Goal: Task Accomplishment & Management: Manage account settings

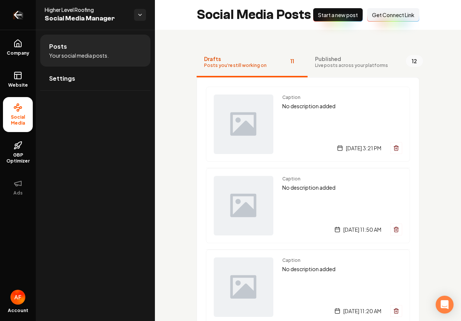
click at [13, 19] on icon "Return to dashboard" at bounding box center [18, 15] width 12 height 12
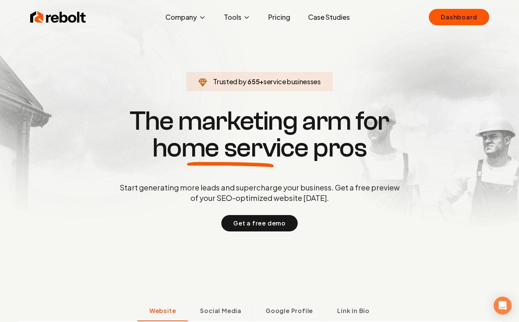
click at [305, 16] on link "Case Studies" at bounding box center [329, 17] width 54 height 15
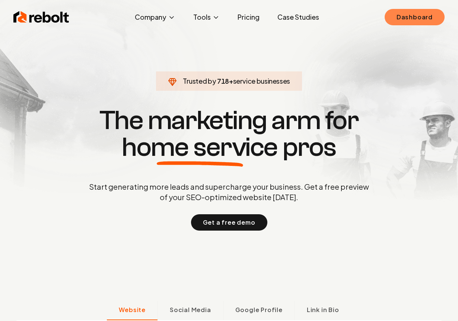
click at [419, 17] on link "Dashboard" at bounding box center [415, 17] width 60 height 16
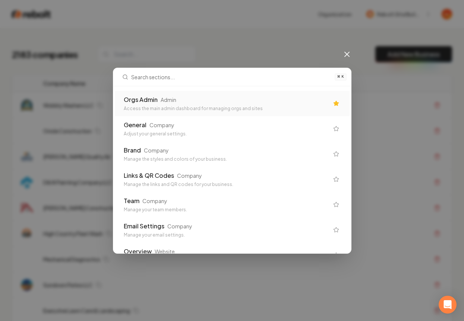
click at [181, 98] on div "Orgs Admin Admin" at bounding box center [226, 99] width 205 height 9
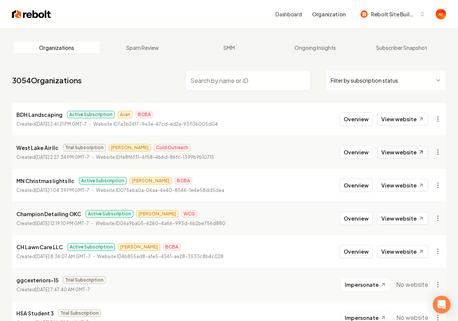
click at [405, 149] on link "View website" at bounding box center [402, 152] width 51 height 13
click at [402, 43] on link "Subscriber Snapshot" at bounding box center [401, 48] width 86 height 12
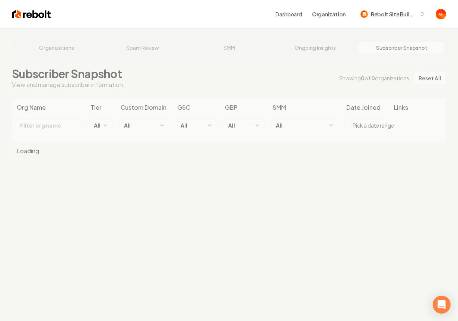
click at [325, 44] on div "Organizations Spam Review SMM Ongoing Insights Subscriber Snapshot Subscriber S…" at bounding box center [229, 188] width 458 height 321
click at [305, 43] on div "Organizations Spam Review SMM Ongoing Insights Subscriber Snapshot Subscriber S…" at bounding box center [229, 188] width 458 height 321
click at [295, 41] on div "Organizations Spam Review SMM Ongoing Insights Subscriber Snapshot Subscriber S…" at bounding box center [229, 188] width 458 height 321
click at [151, 49] on div "Organizations Spam Review SMM Ongoing Insights Subscriber Snapshot Subscriber S…" at bounding box center [229, 188] width 458 height 321
click at [149, 48] on div "Organizations Spam Review SMM Ongoing Insights Subscriber Snapshot Subscriber S…" at bounding box center [229, 188] width 458 height 321
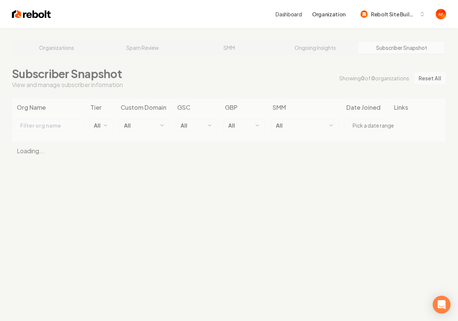
click at [147, 41] on div "Organizations Spam Review SMM Ongoing Insights Subscriber Snapshot Subscriber S…" at bounding box center [229, 188] width 458 height 321
click at [139, 54] on div "Organizations Spam Review SMM Ongoing Insights Subscriber Snapshot" at bounding box center [229, 47] width 434 height 15
click at [143, 47] on link "Spam Review" at bounding box center [143, 48] width 86 height 12
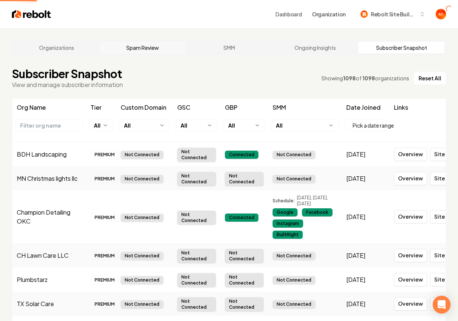
click at [146, 45] on link "Spam Review" at bounding box center [143, 48] width 86 height 12
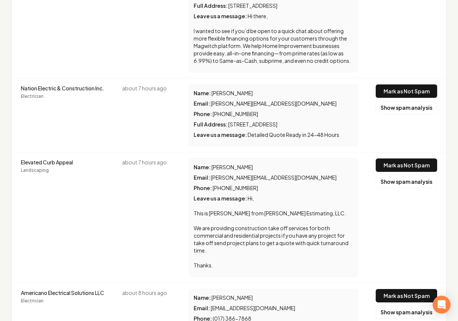
scroll to position [1515, 0]
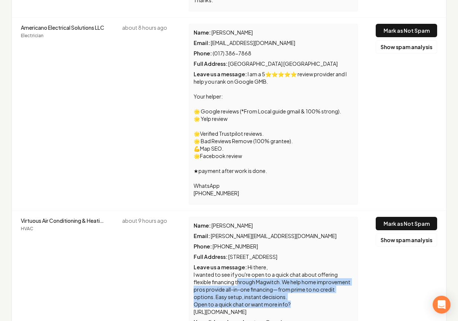
drag, startPoint x: 219, startPoint y: 220, endPoint x: 312, endPoint y: 240, distance: 95.5
click at [312, 264] on div "Leave us a message : Hi there, I wanted to see if you're open to a quick chat a…" at bounding box center [273, 290] width 159 height 52
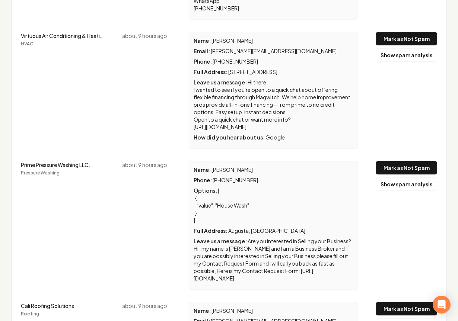
scroll to position [1873, 0]
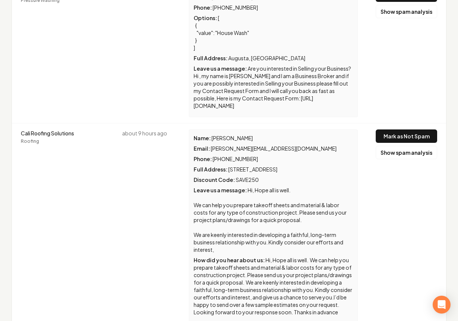
drag, startPoint x: 206, startPoint y: 193, endPoint x: 256, endPoint y: 205, distance: 51.4
click at [256, 257] on span "Hi, Hope all is well. We can help you prepare takeoff sheets and material & lab…" at bounding box center [273, 286] width 159 height 59
click at [255, 257] on span "Hi, Hope all is well. We can help you prepare takeoff sheets and material & lab…" at bounding box center [273, 286] width 159 height 59
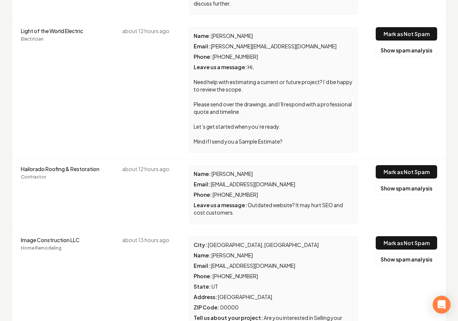
scroll to position [3460, 0]
drag, startPoint x: 212, startPoint y: 73, endPoint x: 271, endPoint y: 71, distance: 58.8
click at [271, 181] on span "[EMAIL_ADDRESS][DOMAIN_NAME]" at bounding box center [253, 184] width 85 height 7
drag, startPoint x: 281, startPoint y: 75, endPoint x: 209, endPoint y: 74, distance: 72.2
click at [211, 181] on span "[EMAIL_ADDRESS][DOMAIN_NAME]" at bounding box center [253, 184] width 85 height 7
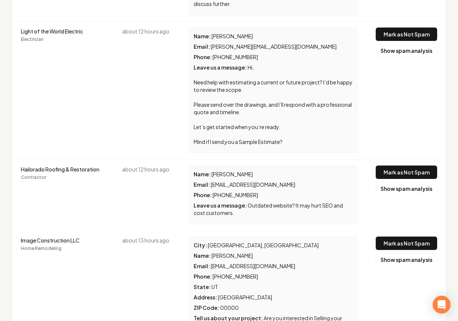
copy span "[PERSON_NAME].digitalmarketing"
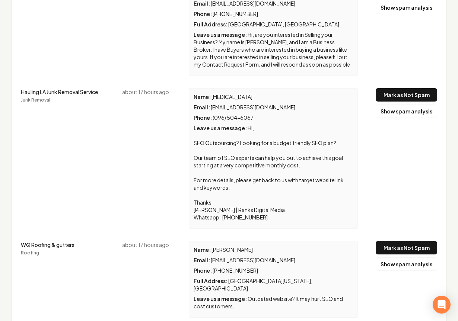
scroll to position [4274, 0]
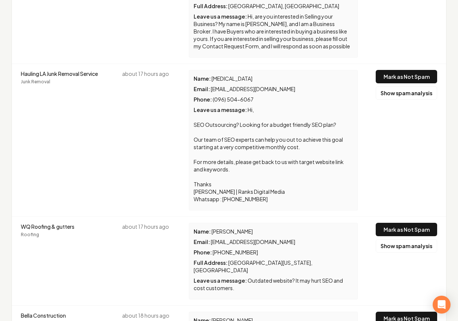
drag, startPoint x: 224, startPoint y: 190, endPoint x: 256, endPoint y: 190, distance: 32.4
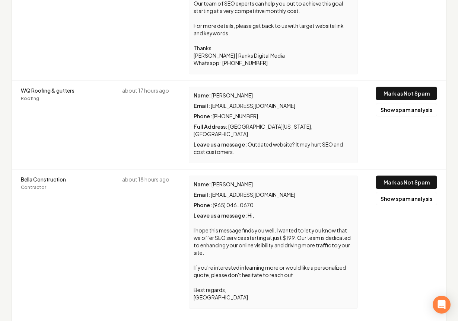
scroll to position [4411, 0]
drag, startPoint x: 232, startPoint y: 191, endPoint x: 257, endPoint y: 188, distance: 24.3
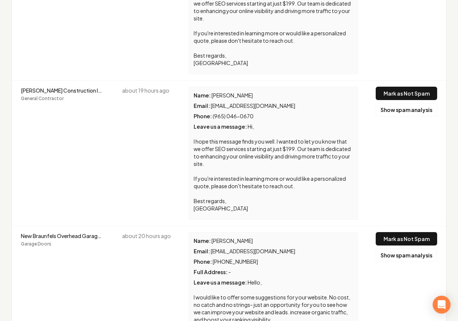
scroll to position [4912, 0]
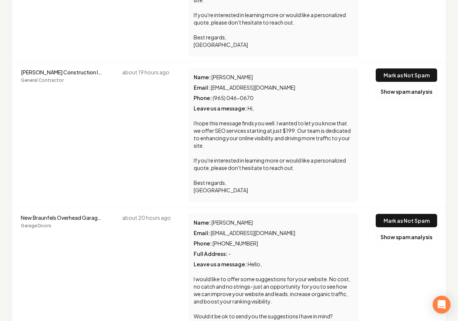
drag, startPoint x: 233, startPoint y: 154, endPoint x: 180, endPoint y: 157, distance: 53.7
click at [180, 208] on td "Name : [PERSON_NAME] Email : [EMAIL_ADDRESS][DOMAIN_NAME] Phone : [PHONE_NUMBER…" at bounding box center [273, 282] width 187 height 149
drag, startPoint x: 235, startPoint y: 155, endPoint x: 181, endPoint y: 147, distance: 54.2
click at [181, 208] on td "Name : [PERSON_NAME] Email : [EMAIL_ADDRESS][DOMAIN_NAME] Phone : [PHONE_NUMBER…" at bounding box center [273, 282] width 187 height 149
click at [242, 219] on span "[PERSON_NAME]" at bounding box center [231, 222] width 41 height 7
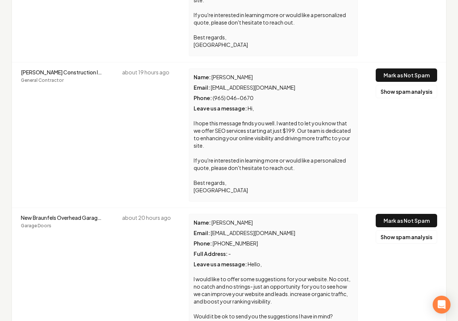
click at [233, 230] on span "[EMAIL_ADDRESS][DOMAIN_NAME]" at bounding box center [253, 233] width 85 height 7
copy div "Email : [EMAIL_ADDRESS][DOMAIN_NAME]"
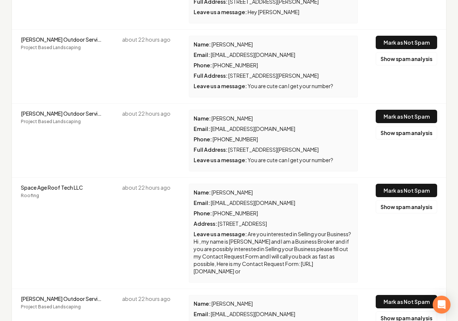
scroll to position [5598, 0]
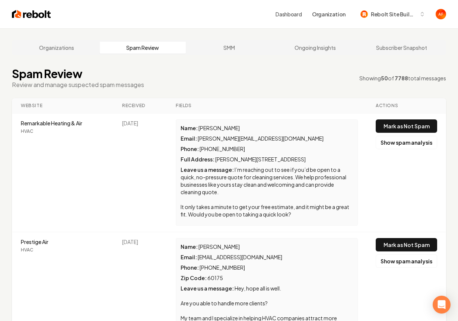
scroll to position [1911, 0]
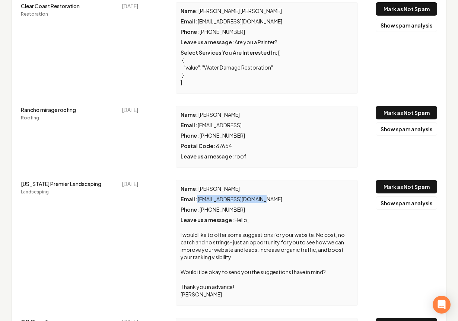
drag, startPoint x: 188, startPoint y: 123, endPoint x: 273, endPoint y: 124, distance: 84.5
click at [273, 195] on div "Email : [EMAIL_ADDRESS][DOMAIN_NAME]" at bounding box center [267, 198] width 172 height 7
copy div "[EMAIL_ADDRESS][DOMAIN_NAME]"
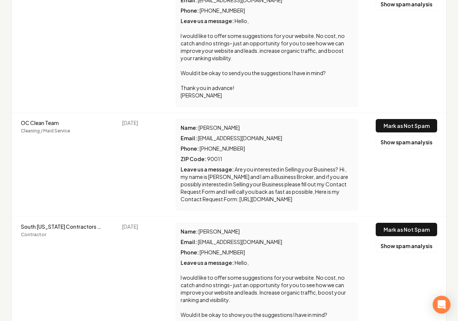
scroll to position [2110, 0]
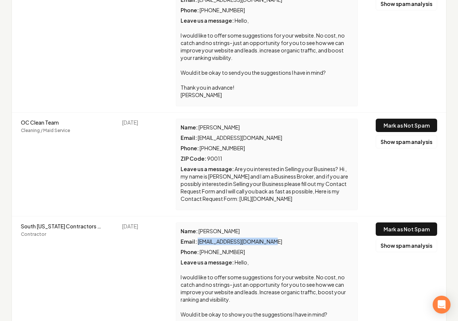
drag, startPoint x: 190, startPoint y: 168, endPoint x: 266, endPoint y: 171, distance: 76.4
click at [296, 238] on div "Email : [EMAIL_ADDRESS][DOMAIN_NAME]" at bounding box center [267, 241] width 172 height 7
drag, startPoint x: 190, startPoint y: 167, endPoint x: 288, endPoint y: 165, distance: 98.3
click at [295, 238] on div "Email : [EMAIL_ADDRESS][DOMAIN_NAME]" at bounding box center [267, 241] width 172 height 7
copy span "[EMAIL_ADDRESS][DOMAIN_NAME]"
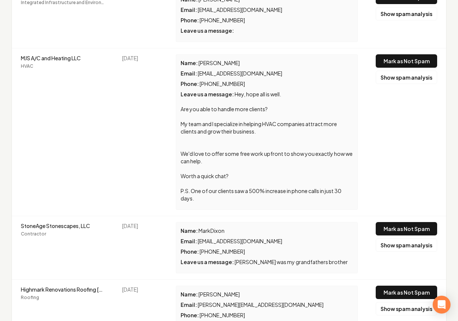
scroll to position [4031, 0]
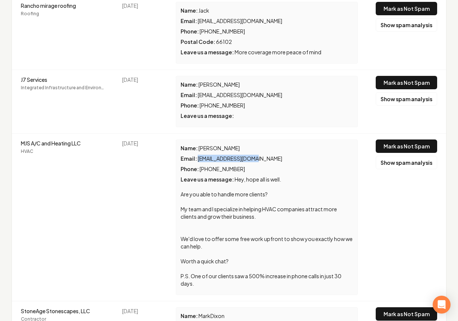
drag, startPoint x: 190, startPoint y: 85, endPoint x: 248, endPoint y: 85, distance: 58.5
click at [248, 155] on div "Email : [PERSON_NAME][EMAIL_ADDRESS][DOMAIN_NAME]" at bounding box center [267, 158] width 172 height 7
copy span "[EMAIL_ADDRESS][DOMAIN_NAME]"
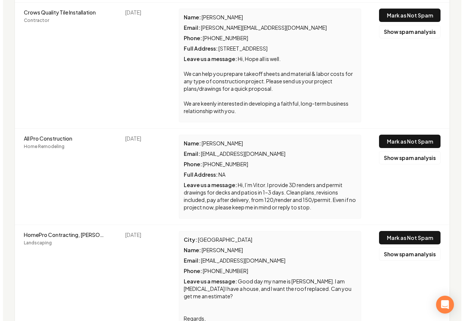
scroll to position [5156, 0]
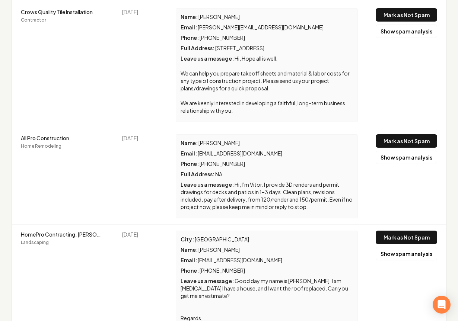
click at [47, 231] on span "HomePro Contracting, [PERSON_NAME], Licensed General Contractors in [GEOGRAPHIC…" at bounding box center [62, 234] width 83 height 7
click at [229, 278] on span "Good day my name is [PERSON_NAME]. I am [MEDICAL_DATA] I have a house, and I wa…" at bounding box center [265, 303] width 168 height 51
click at [411, 231] on button "Mark as Not Spam" at bounding box center [406, 237] width 61 height 13
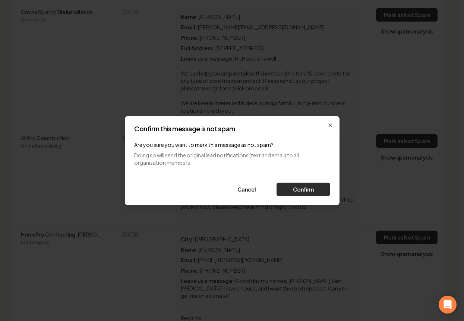
click at [316, 189] on button "Confirm" at bounding box center [303, 189] width 54 height 13
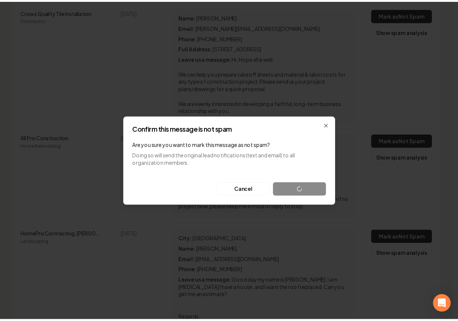
scroll to position [5027, 0]
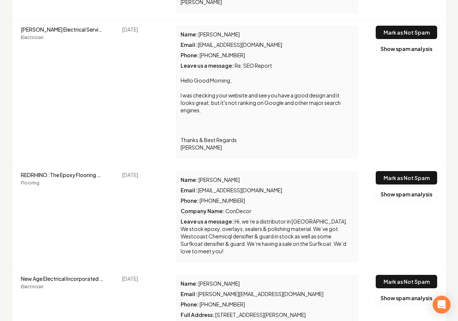
scroll to position [3227, 0]
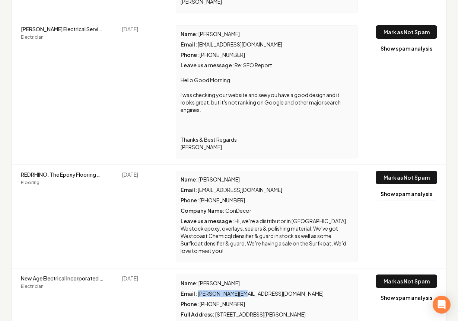
drag, startPoint x: 188, startPoint y: 228, endPoint x: 257, endPoint y: 226, distance: 68.9
click at [257, 290] on div "Email : [PERSON_NAME][EMAIL_ADDRESS][DOMAIN_NAME]" at bounding box center [267, 293] width 172 height 7
copy span "[PERSON_NAME][EMAIL_ADDRESS][DOMAIN_NAME]"
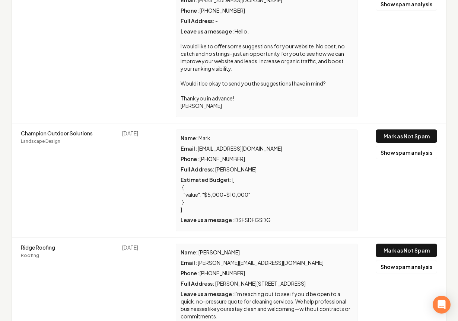
scroll to position [4105, 0]
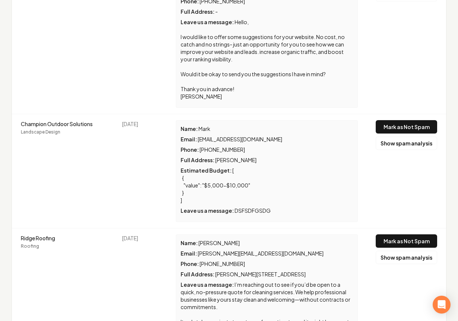
click at [336, 229] on td "Name : [PERSON_NAME] Email : [PERSON_NAME][EMAIL_ADDRESS][DOMAIN_NAME] Phone : …" at bounding box center [267, 288] width 200 height 119
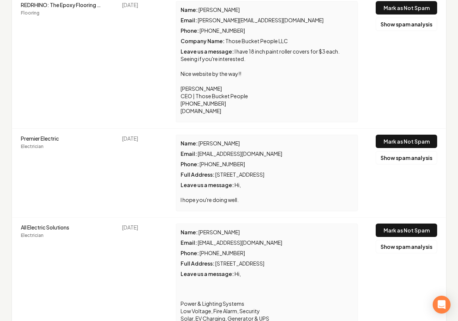
scroll to position [5107, 0]
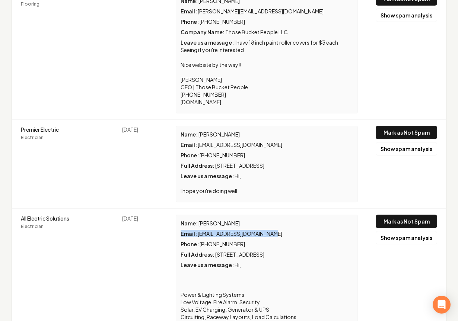
drag, startPoint x: 283, startPoint y: 143, endPoint x: 181, endPoint y: 130, distance: 102.5
click at [167, 209] on td "Name : [PERSON_NAME] Email : [EMAIL_ADDRESS][DOMAIN_NAME] Phone : [PHONE_NUMBER…" at bounding box center [267, 302] width 200 height 186
click at [358, 215] on div "Name : [PERSON_NAME] Email : [EMAIL_ADDRESS][DOMAIN_NAME] Phone : [PHONE_NUMBER…" at bounding box center [267, 302] width 182 height 174
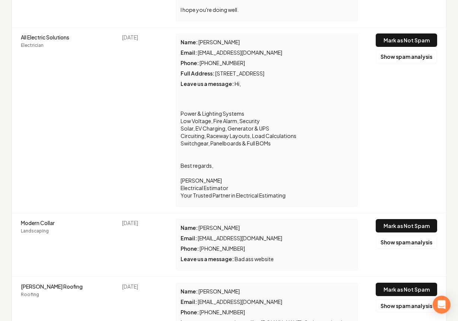
scroll to position [5290, 0]
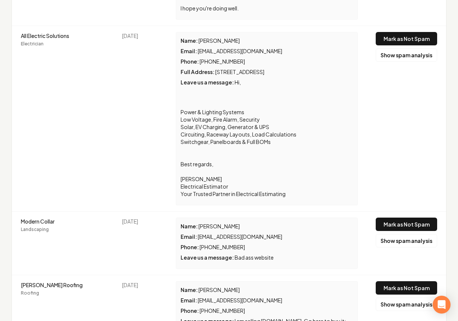
drag, startPoint x: 225, startPoint y: 171, endPoint x: 277, endPoint y: 170, distance: 51.8
click at [280, 254] on div "Leave us a message : Bad ass website" at bounding box center [267, 257] width 172 height 7
click at [251, 254] on span "Bad ass website" at bounding box center [254, 257] width 39 height 7
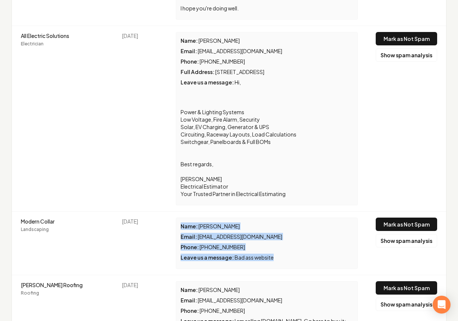
drag, startPoint x: 264, startPoint y: 168, endPoint x: 162, endPoint y: 125, distance: 110.9
click at [167, 212] on td "Name : [PERSON_NAME] Email : [EMAIL_ADDRESS][DOMAIN_NAME] Phone : [PHONE_NUMBER…" at bounding box center [267, 244] width 200 height 64
click at [243, 243] on div "Phone : [PHONE_NUMBER]" at bounding box center [267, 246] width 172 height 7
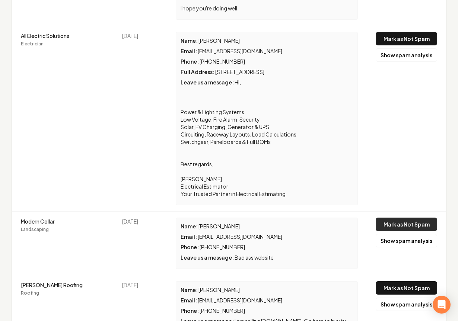
click at [404, 218] on button "Mark as Not Spam" at bounding box center [406, 224] width 61 height 13
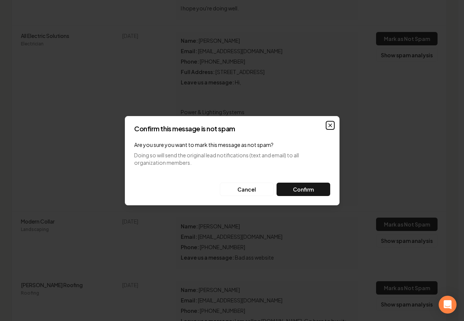
click at [328, 125] on icon "button" at bounding box center [330, 125] width 6 height 6
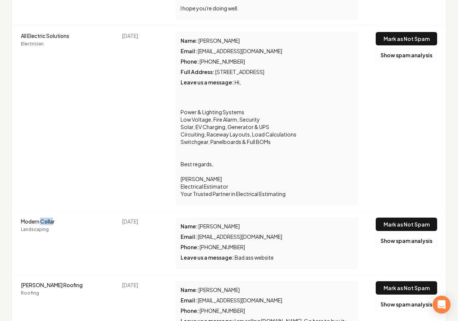
drag, startPoint x: 44, startPoint y: 130, endPoint x: 62, endPoint y: 134, distance: 17.8
click at [56, 218] on span "Modern Collar" at bounding box center [62, 221] width 83 height 7
click at [60, 218] on span "Modern Collar" at bounding box center [62, 221] width 83 height 7
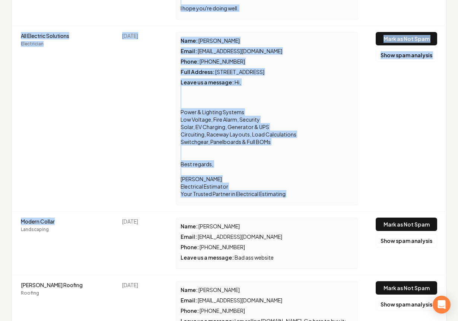
drag, startPoint x: 60, startPoint y: 133, endPoint x: 102, endPoint y: 132, distance: 42.1
click at [12, 212] on td "Modern Collar Landscaping" at bounding box center [62, 244] width 101 height 64
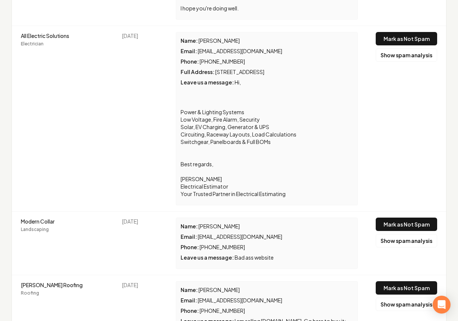
drag, startPoint x: 252, startPoint y: 161, endPoint x: 257, endPoint y: 163, distance: 5.5
click at [254, 218] on div "Name : [PERSON_NAME] Email : [EMAIL_ADDRESS][DOMAIN_NAME] Phone : [PHONE_NUMBER…" at bounding box center [267, 243] width 182 height 51
drag, startPoint x: 226, startPoint y: 168, endPoint x: 301, endPoint y: 172, distance: 75.4
click at [303, 218] on div "Name : [PERSON_NAME] Email : [EMAIL_ADDRESS][DOMAIN_NAME] Phone : [PHONE_NUMBER…" at bounding box center [267, 243] width 182 height 51
click at [297, 254] on div "Leave us a message : Bad ass website" at bounding box center [267, 257] width 172 height 7
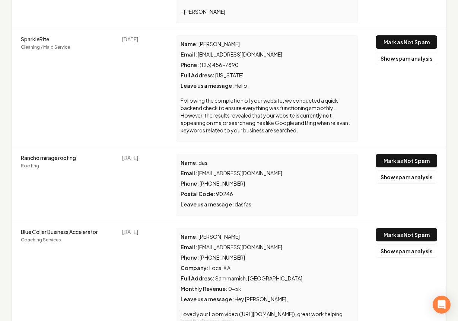
scroll to position [5622, 0]
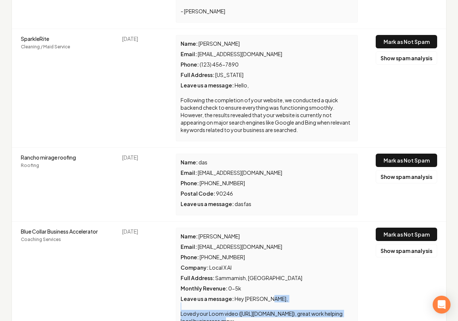
drag, startPoint x: 168, startPoint y: 225, endPoint x: 219, endPoint y: 230, distance: 50.5
click at [219, 230] on div "Name : [PERSON_NAME] Email : [EMAIL_ADDRESS][DOMAIN_NAME] Phone : [PHONE_NUMBER…" at bounding box center [267, 295] width 182 height 135
click at [219, 295] on div "Leave us a message : Hey [PERSON_NAME], Loved your Loom video ([URL][DOMAIN_NAM…" at bounding box center [267, 325] width 172 height 60
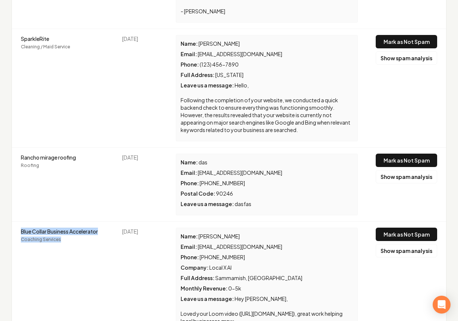
drag, startPoint x: 18, startPoint y: 140, endPoint x: 115, endPoint y: 146, distance: 96.9
click at [115, 222] on tr "Blue Collar Business Accelerator Coaching Services [DATE] Name : [PERSON_NAME] …" at bounding box center [229, 295] width 434 height 147
click at [101, 222] on td "Blue Collar Business Accelerator Coaching Services" at bounding box center [62, 295] width 101 height 147
drag, startPoint x: 328, startPoint y: 257, endPoint x: 233, endPoint y: 249, distance: 95.3
click at [212, 295] on div "Leave us a message : Hey [PERSON_NAME], Loved your Loom video ([URL][DOMAIN_NAM…" at bounding box center [267, 325] width 172 height 60
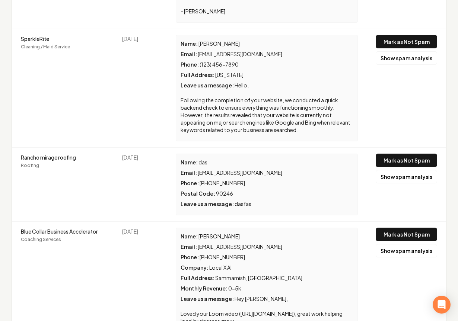
drag, startPoint x: 317, startPoint y: 254, endPoint x: 337, endPoint y: 251, distance: 20.0
click at [319, 296] on span "Hey [PERSON_NAME], Loved your Loom video ([URL][DOMAIN_NAME]), great work helpi…" at bounding box center [262, 325] width 163 height 59
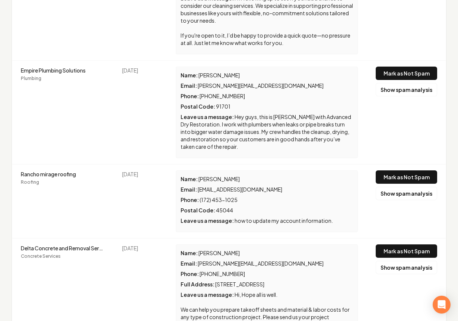
scroll to position [470, 0]
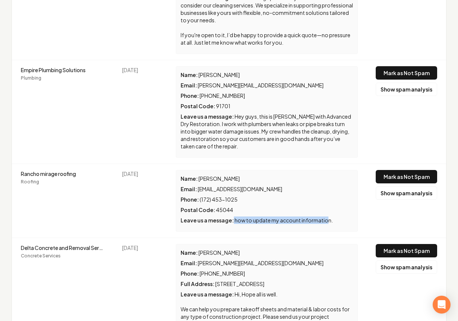
drag, startPoint x: 235, startPoint y: 210, endPoint x: 325, endPoint y: 213, distance: 89.8
click at [325, 217] on div "Leave us a message : how to update my account information." at bounding box center [267, 220] width 172 height 7
click at [353, 217] on div "Leave us a message : how to update my account information." at bounding box center [267, 220] width 172 height 7
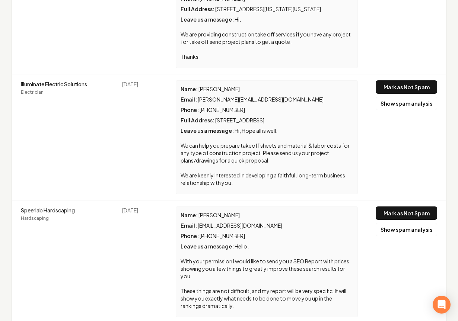
scroll to position [1518, 0]
drag, startPoint x: 198, startPoint y: 218, endPoint x: 256, endPoint y: 219, distance: 57.7
click at [256, 222] on span "[EMAIL_ADDRESS][DOMAIN_NAME]" at bounding box center [240, 225] width 85 height 7
drag, startPoint x: 270, startPoint y: 219, endPoint x: 196, endPoint y: 219, distance: 73.3
click at [196, 222] on div "Email : [EMAIL_ADDRESS][DOMAIN_NAME]" at bounding box center [267, 225] width 172 height 7
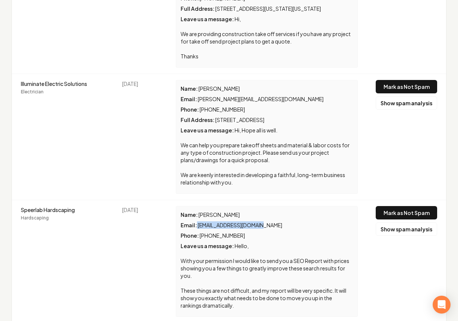
copy div "[EMAIL_ADDRESS][DOMAIN_NAME]"
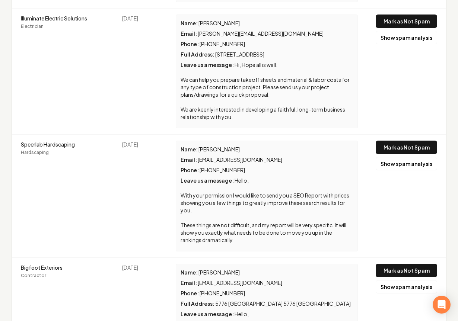
click at [340, 202] on div "Leave us a message : Hello, With your permission I would like to send you a SEO…" at bounding box center [267, 210] width 172 height 67
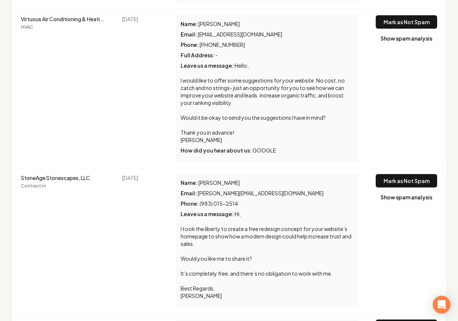
scroll to position [3219, 0]
drag, startPoint x: 266, startPoint y: 184, endPoint x: 198, endPoint y: 184, distance: 68.5
click at [198, 189] on div "Email : [PERSON_NAME][EMAIL_ADDRESS][DOMAIN_NAME]" at bounding box center [267, 192] width 172 height 7
copy span "[PERSON_NAME][EMAIL_ADDRESS][DOMAIN_NAME]"
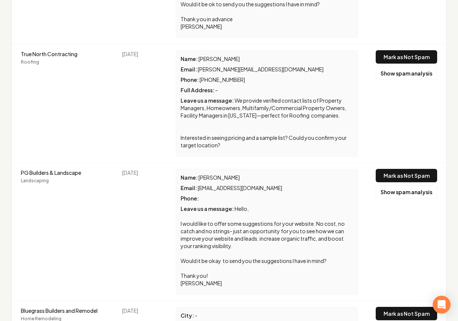
scroll to position [4301, 0]
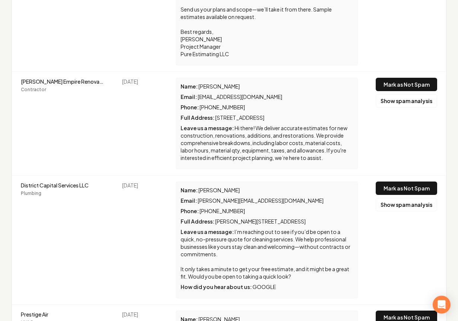
scroll to position [4, 0]
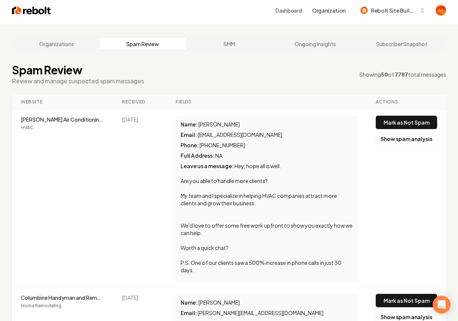
click at [35, 13] on img at bounding box center [31, 10] width 39 height 10
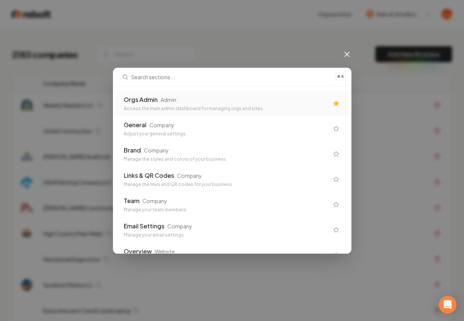
click at [177, 104] on div "Orgs Admin Admin" at bounding box center [226, 99] width 205 height 9
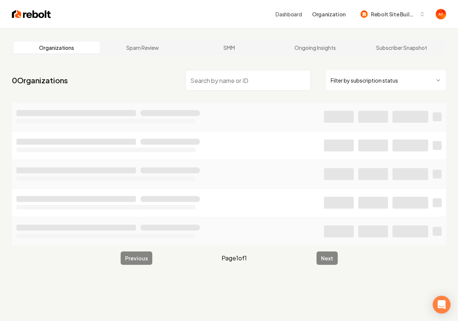
click at [206, 72] on input "search" at bounding box center [247, 80] width 125 height 21
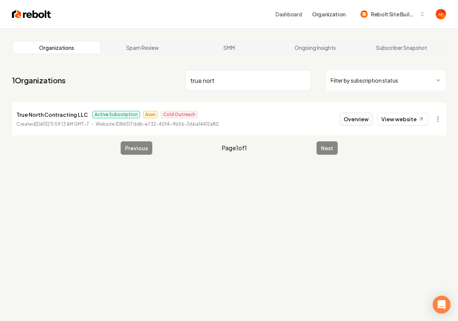
type input "true nort"
click at [364, 123] on button "Overview" at bounding box center [356, 118] width 33 height 13
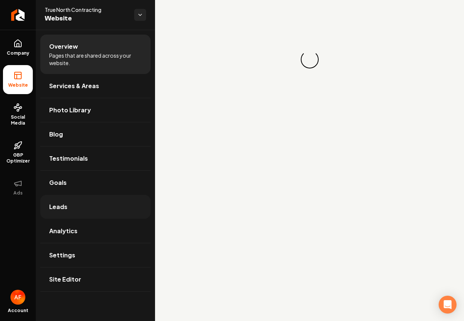
click at [69, 209] on link "Leads" at bounding box center [95, 207] width 110 height 24
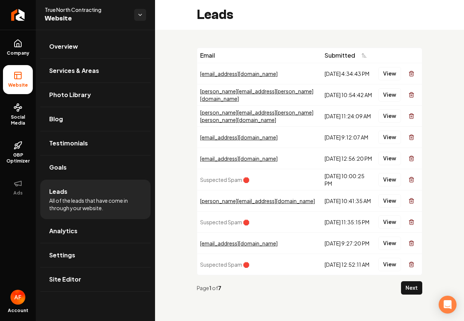
drag, startPoint x: 307, startPoint y: 77, endPoint x: 356, endPoint y: 104, distance: 55.8
click at [356, 104] on tbody "[EMAIL_ADDRESS][DOMAIN_NAME] [DATE] 4:34:43 PM View [PERSON_NAME][EMAIL_ADDRESS…" at bounding box center [309, 169] width 225 height 212
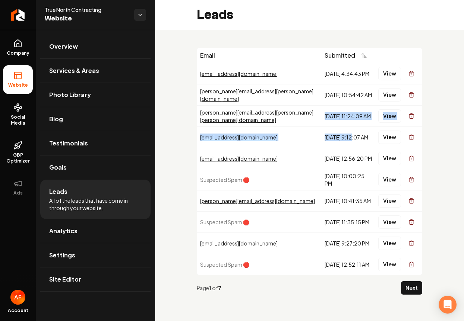
drag, startPoint x: 302, startPoint y: 118, endPoint x: 334, endPoint y: 140, distance: 39.0
click at [334, 140] on tbody "[EMAIL_ADDRESS][DOMAIN_NAME] [DATE] 4:34:43 PM View [PERSON_NAME][EMAIL_ADDRESS…" at bounding box center [309, 169] width 225 height 212
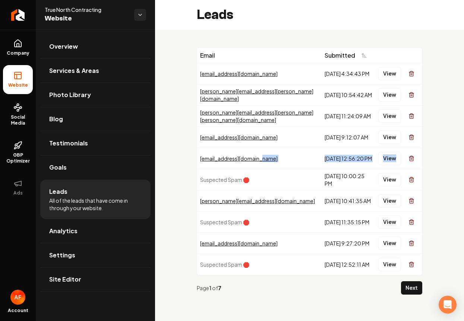
drag, startPoint x: 299, startPoint y: 155, endPoint x: 380, endPoint y: 165, distance: 81.5
click at [386, 165] on tr "[EMAIL_ADDRESS][DOMAIN_NAME] [DATE] 12:56:20 PM View" at bounding box center [309, 158] width 225 height 21
click at [324, 181] on div "[DATE] 10:00:25 PM" at bounding box center [348, 179] width 48 height 15
click at [390, 81] on td "View" at bounding box center [398, 73] width 47 height 21
click at [390, 79] on button "View" at bounding box center [389, 73] width 23 height 13
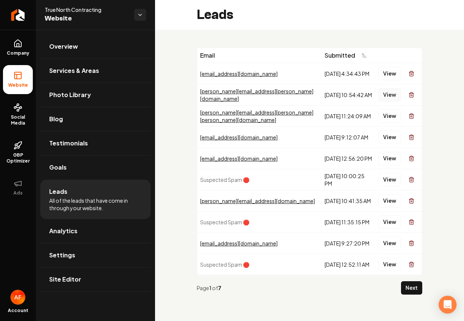
drag, startPoint x: 382, startPoint y: 84, endPoint x: 386, endPoint y: 91, distance: 7.5
click at [385, 97] on button "View" at bounding box center [389, 94] width 23 height 13
click at [388, 112] on button "View" at bounding box center [389, 115] width 23 height 13
click at [395, 138] on button "View" at bounding box center [389, 137] width 23 height 13
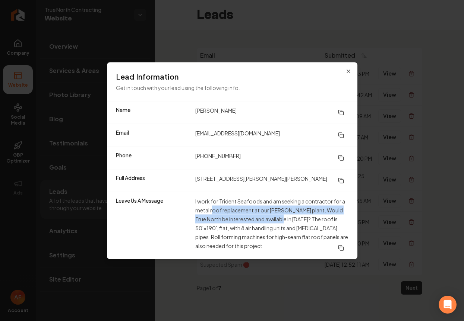
drag, startPoint x: 214, startPoint y: 210, endPoint x: 287, endPoint y: 219, distance: 73.8
click at [287, 219] on dd "I work for Trident Seafoods and am seeking a contractor for a metal roof replac…" at bounding box center [271, 226] width 153 height 58
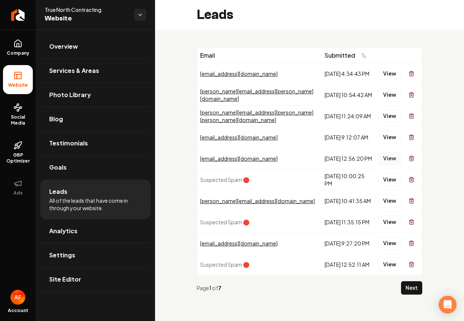
click at [392, 154] on button "View" at bounding box center [389, 158] width 23 height 13
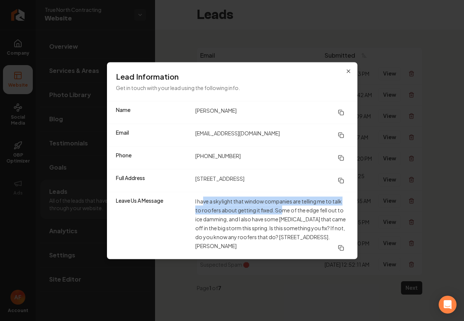
drag, startPoint x: 204, startPoint y: 197, endPoint x: 280, endPoint y: 213, distance: 78.5
click at [280, 213] on dd "I have a skylight that window companies are telling me to talk to roofers about…" at bounding box center [271, 226] width 153 height 58
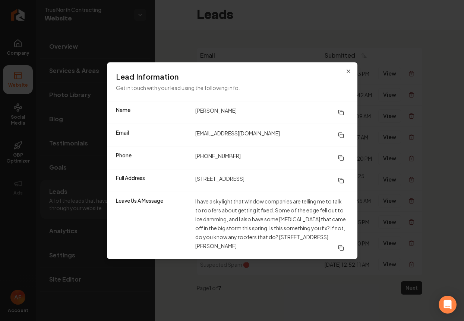
drag, startPoint x: 282, startPoint y: 213, endPoint x: 332, endPoint y: 178, distance: 60.9
click at [285, 212] on dd "I have a skylight that window companies are telling me to talk to roofers about…" at bounding box center [271, 226] width 153 height 58
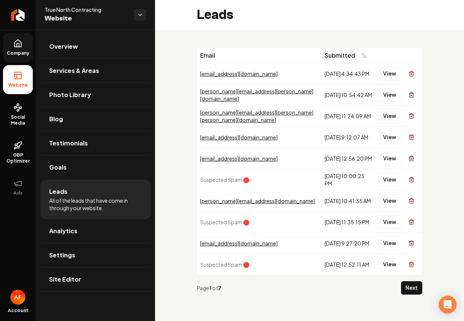
click at [19, 48] on link "Company" at bounding box center [18, 47] width 30 height 29
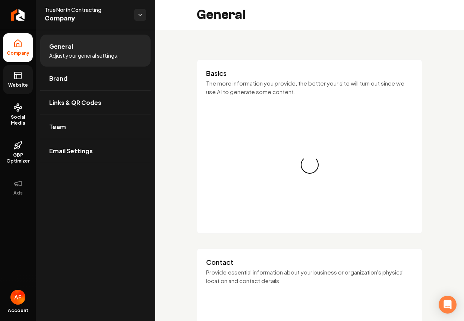
click at [13, 75] on icon at bounding box center [17, 75] width 9 height 9
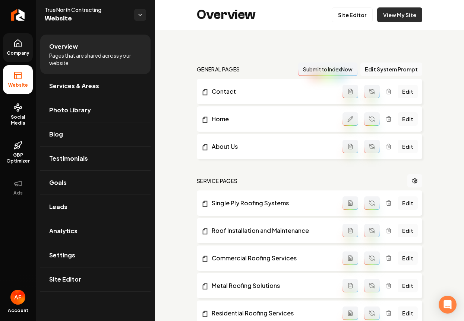
click at [401, 15] on link "View My Site" at bounding box center [399, 14] width 45 height 15
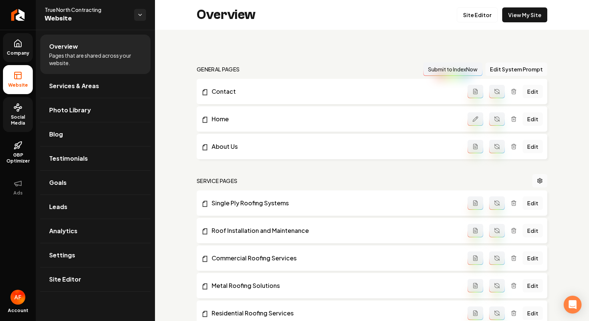
click at [12, 118] on span "Social Media" at bounding box center [18, 120] width 30 height 12
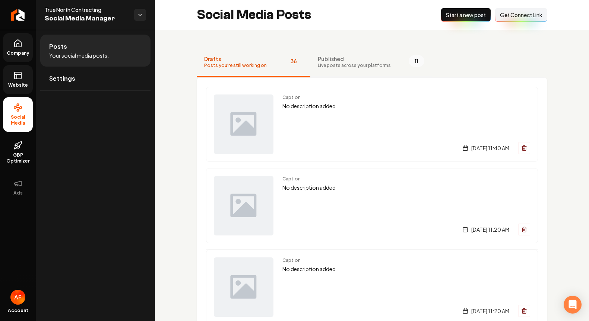
click at [367, 67] on span "Live posts across your platforms" at bounding box center [354, 66] width 73 height 6
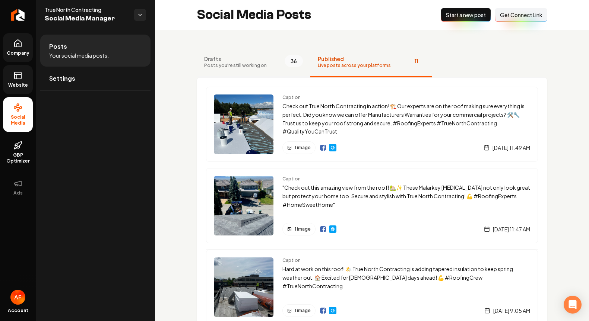
click at [244, 55] on span "Drafts" at bounding box center [235, 58] width 63 height 7
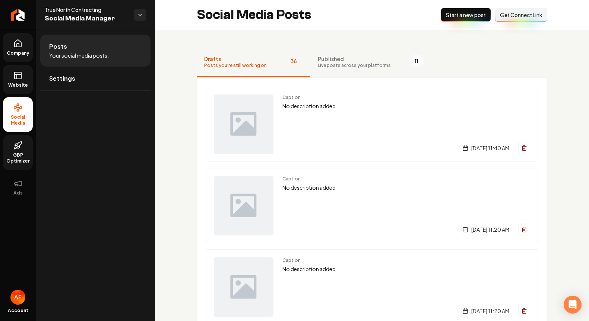
click at [23, 148] on link "GBP Optimizer" at bounding box center [18, 152] width 30 height 35
